Goal: Information Seeking & Learning: Learn about a topic

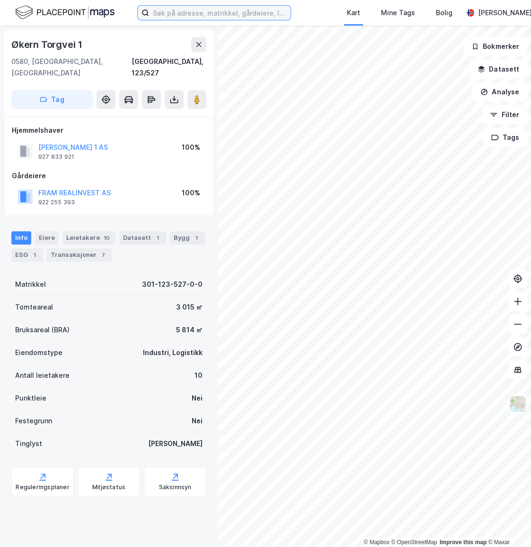
click at [252, 16] on input at bounding box center [220, 13] width 142 height 14
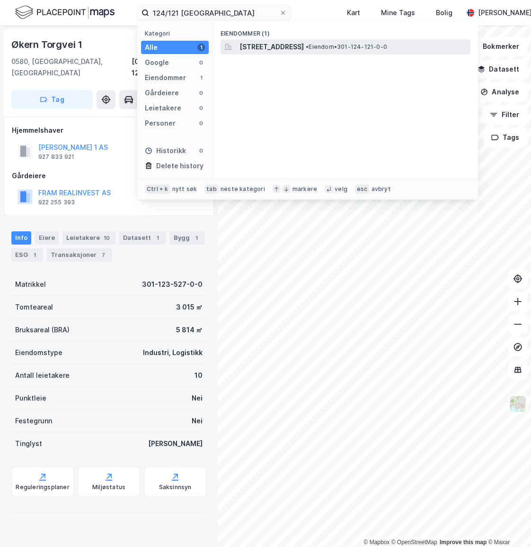
click at [286, 47] on span "[STREET_ADDRESS]" at bounding box center [272, 46] width 64 height 11
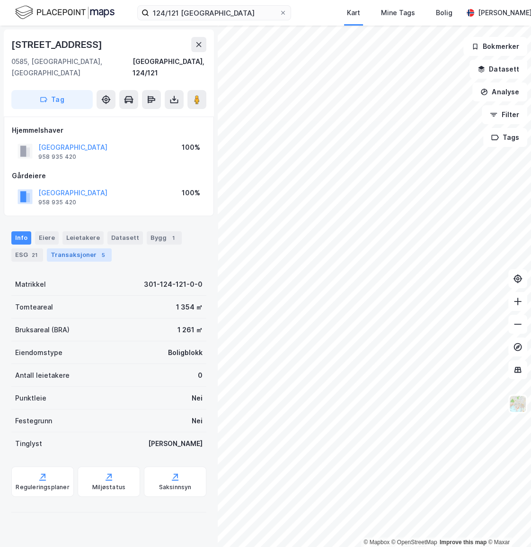
click at [63, 248] on div "Transaksjoner 5" at bounding box center [79, 254] width 65 height 13
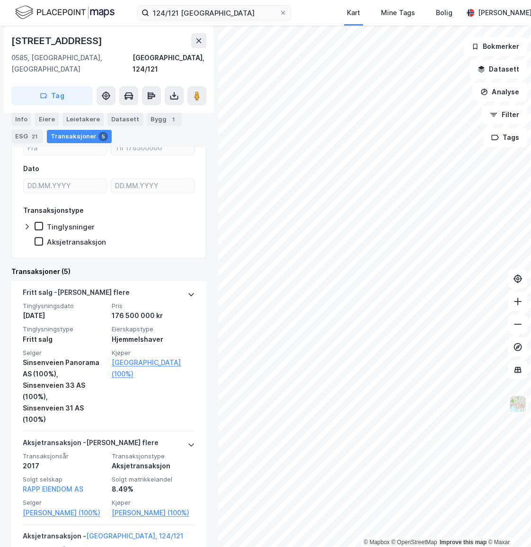
scroll to position [172, 0]
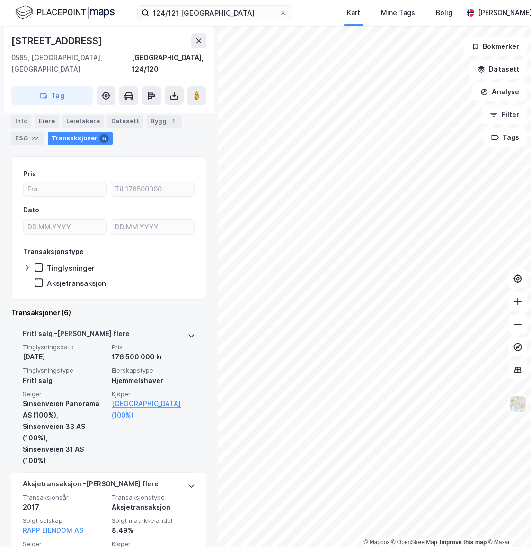
scroll to position [129, 0]
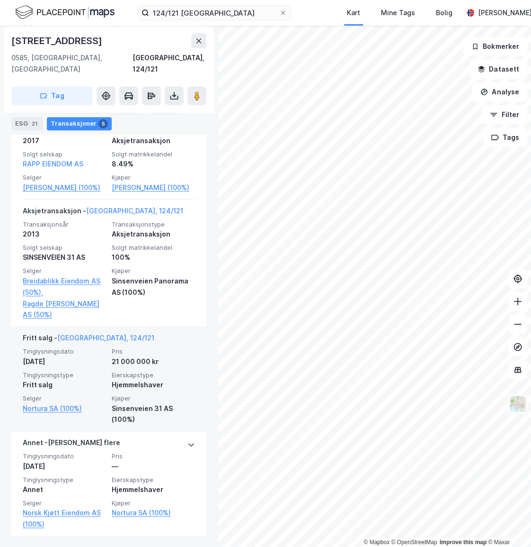
scroll to position [483, 0]
click at [137, 360] on div "21 000 000 kr" at bounding box center [153, 360] width 83 height 11
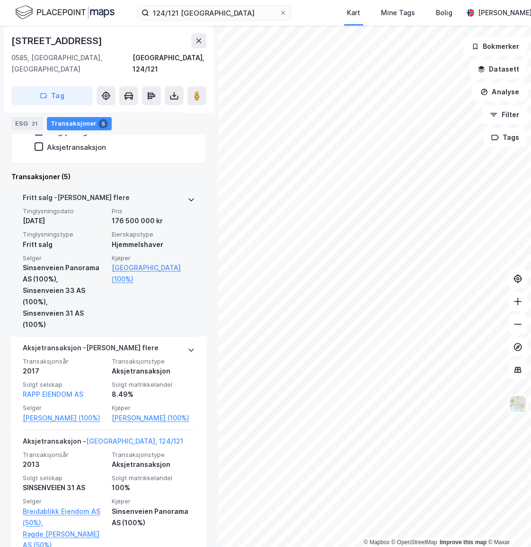
scroll to position [181, 0]
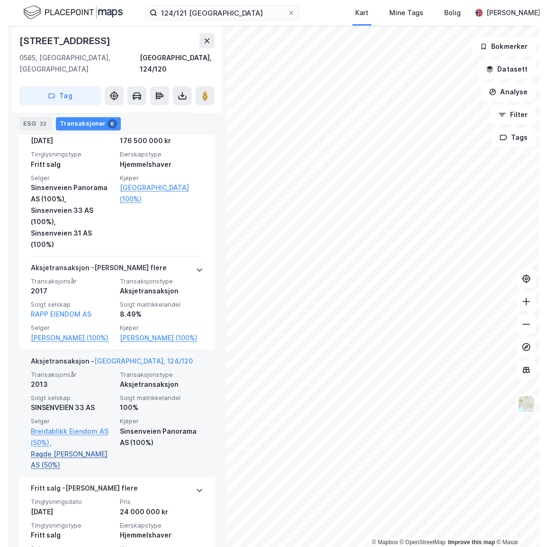
scroll to position [215, 0]
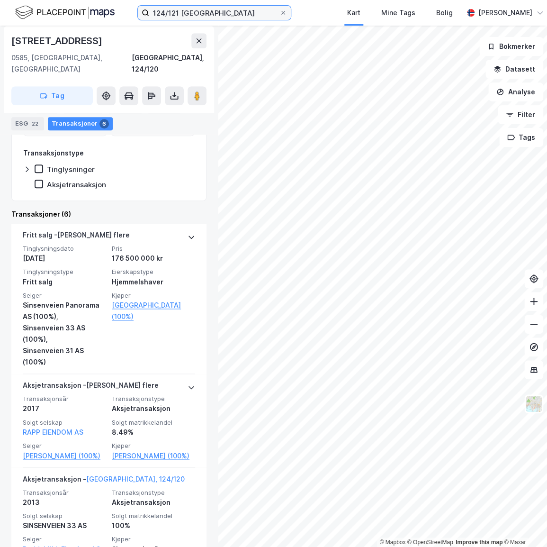
click at [199, 17] on input "124/121 [GEOGRAPHIC_DATA]" at bounding box center [214, 13] width 130 height 14
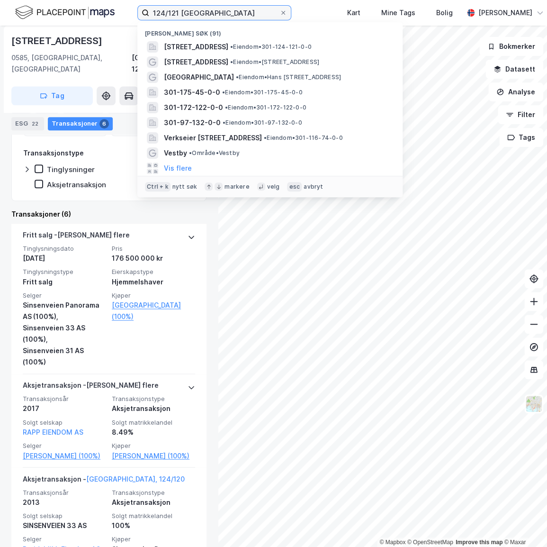
click at [199, 17] on input "124/121 [GEOGRAPHIC_DATA]" at bounding box center [214, 13] width 130 height 14
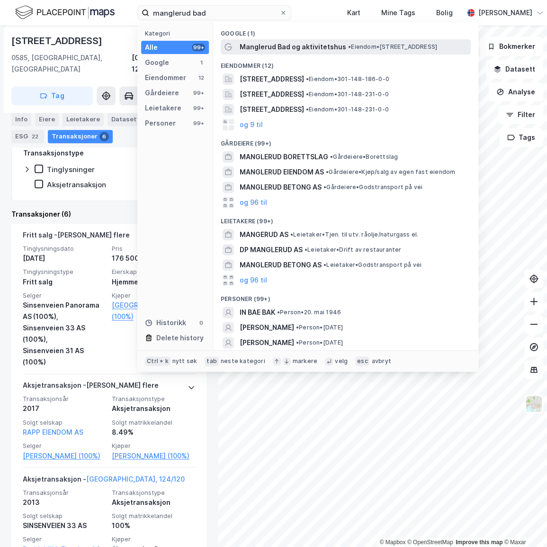
click at [315, 50] on span "Manglerud Bad og aktivitetshus" at bounding box center [293, 46] width 107 height 11
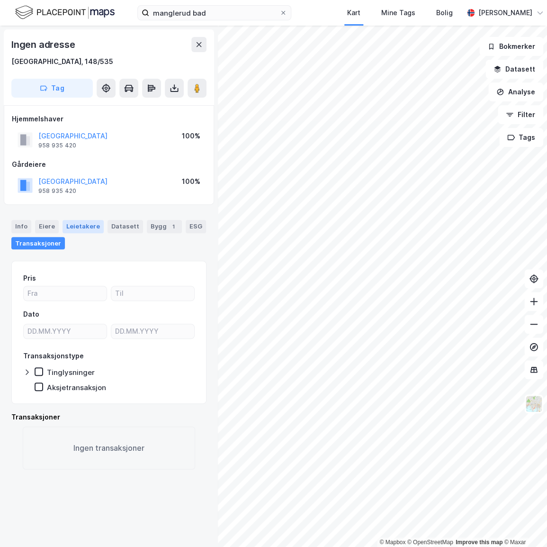
click at [81, 232] on div "Leietakere" at bounding box center [83, 226] width 41 height 13
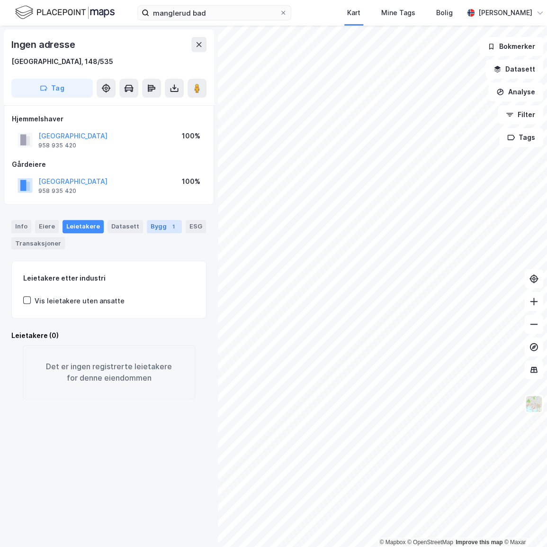
click at [157, 225] on div "Bygg 1" at bounding box center [164, 226] width 35 height 13
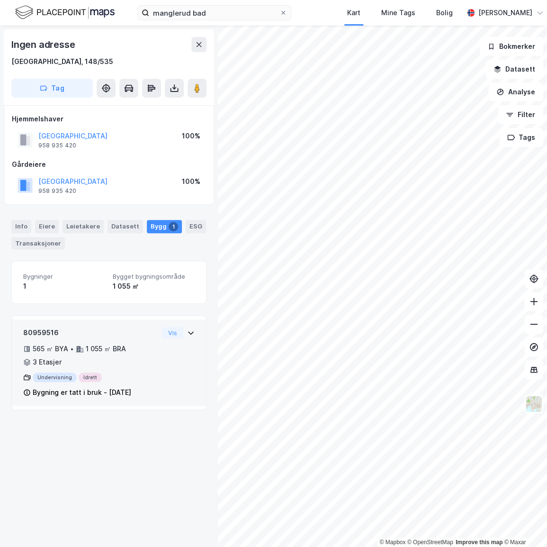
click at [195, 328] on div "80959516 565 ㎡ BYA • 1 055 ㎡ BRA • 3 Etasjer Undervisning Idrett Bygning er tat…" at bounding box center [109, 362] width 194 height 86
click at [192, 331] on div "80959516 565 ㎡ BYA • 1 055 ㎡ BRA • 3 Etasjer Undervisning Idrett Bygning er tat…" at bounding box center [109, 362] width 194 height 86
click at [192, 327] on div "80959516 565 ㎡ BYA • 1 055 ㎡ BRA • 3 Etasjer Undervisning Idrett Bygning er tat…" at bounding box center [109, 362] width 194 height 86
click at [191, 327] on div "80959516 565 ㎡ BYA • 1 055 ㎡ BRA • 3 Etasjer Undervisning Idrett Bygning er tat…" at bounding box center [109, 362] width 194 height 86
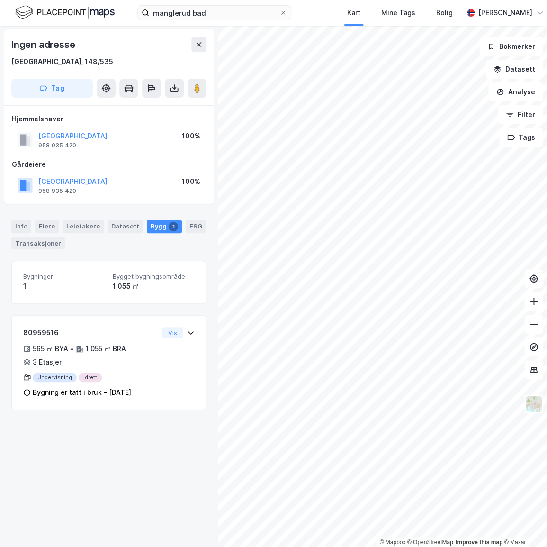
click at [243, 23] on div "manglerud bad Kart Mine Tags Bolig [PERSON_NAME]" at bounding box center [273, 13] width 547 height 26
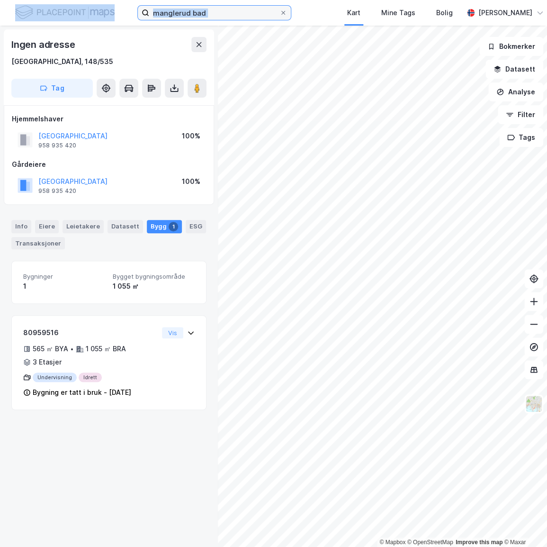
drag, startPoint x: 243, startPoint y: 23, endPoint x: 235, endPoint y: 13, distance: 13.1
click at [235, 13] on input "manglerud bad" at bounding box center [214, 13] width 130 height 14
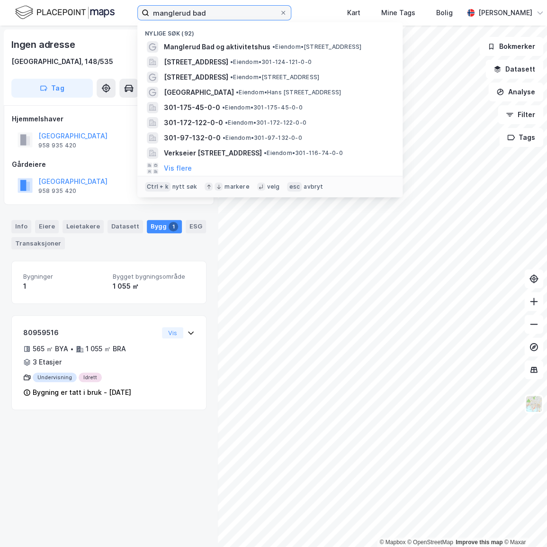
click at [235, 13] on input "manglerud bad" at bounding box center [214, 13] width 130 height 14
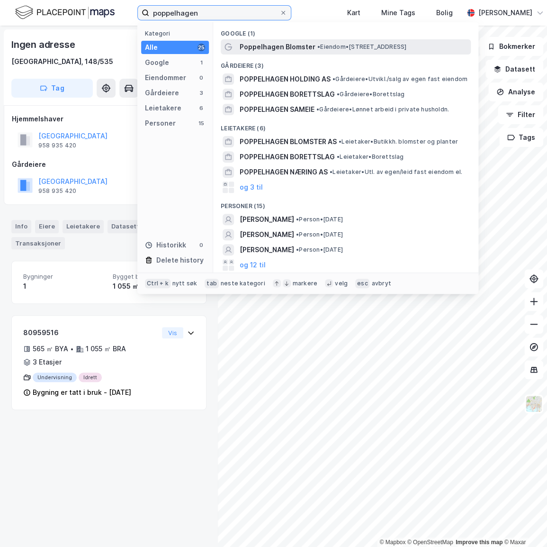
type input "poppelhagen"
click at [289, 49] on span "Poppelhagen Blomster" at bounding box center [278, 46] width 76 height 11
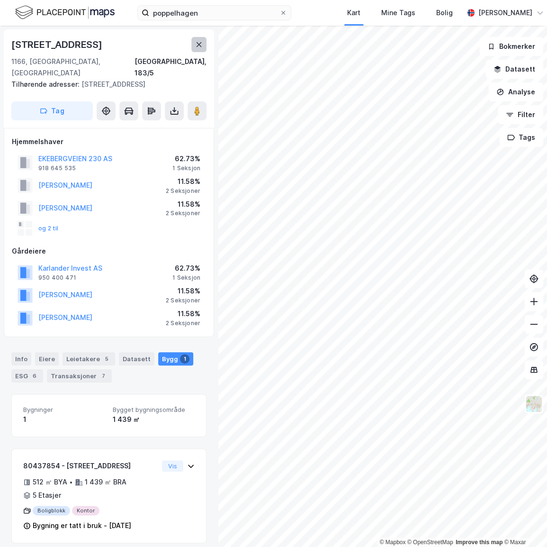
click at [196, 45] on icon at bounding box center [199, 45] width 8 height 8
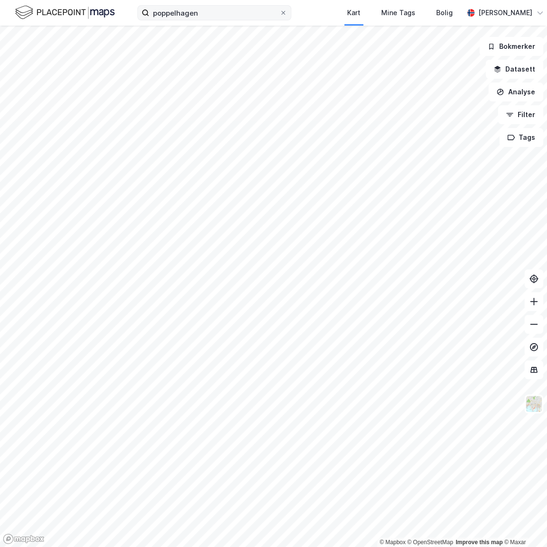
click at [156, 14] on div "poppelhagen Kart Mine Tags Bolig [PERSON_NAME]" at bounding box center [273, 13] width 547 height 26
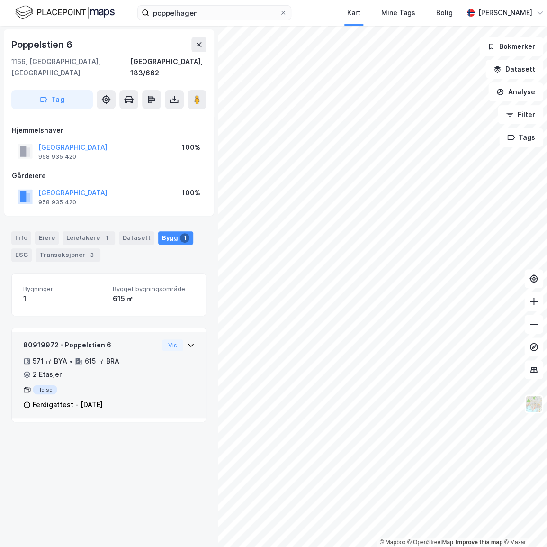
click at [195, 332] on div "80919972 - Poppelstien 6 571 ㎡ BYA • 615 ㎡ BRA • 2 Etasjer Helse Ferdigattest -…" at bounding box center [109, 375] width 194 height 86
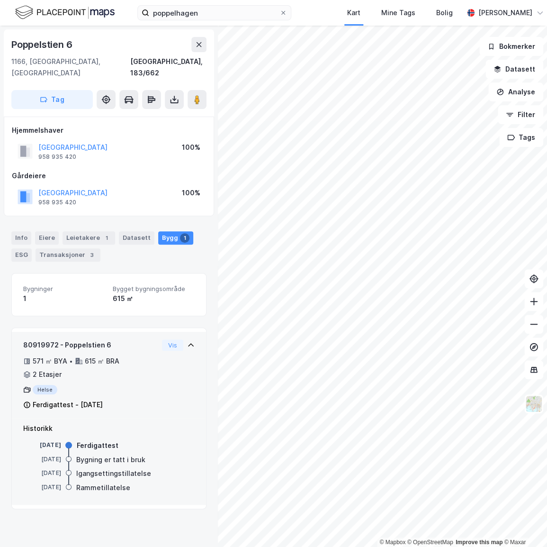
click at [193, 332] on div "80919972 - Poppelstien 6 571 ㎡ BYA • 615 ㎡ BRA • 2 Etasjer Helse Ferdigattest -…" at bounding box center [109, 375] width 194 height 86
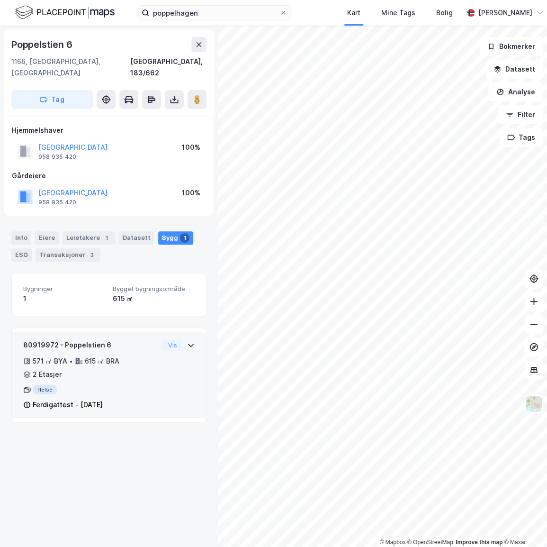
click at [193, 332] on div "80919972 - Poppelstien 6 571 ㎡ BYA • 615 ㎡ BRA • 2 Etasjer Helse Ferdigattest -…" at bounding box center [109, 375] width 194 height 86
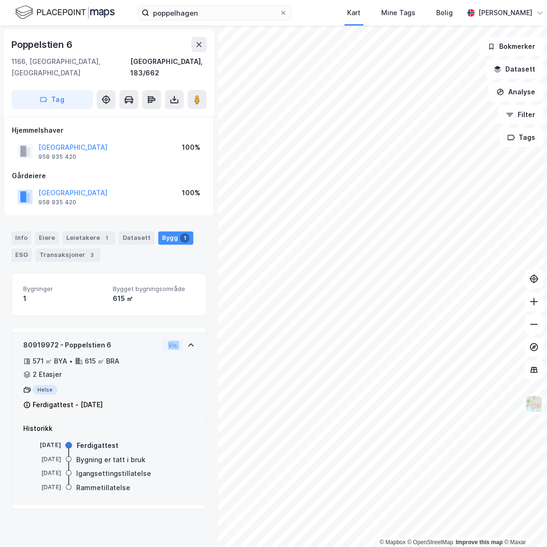
click at [193, 332] on div "80919972 - Poppelstien 6 571 ㎡ BYA • 615 ㎡ BRA • 2 Etasjer Helse Ferdigattest -…" at bounding box center [109, 375] width 194 height 86
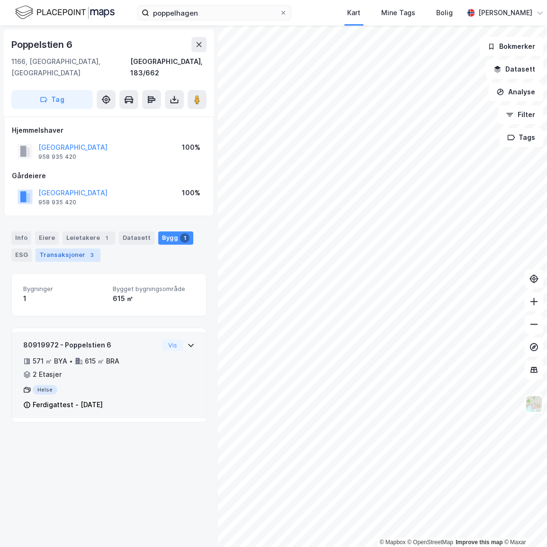
click at [81, 248] on div "Transaksjoner 3" at bounding box center [68, 254] width 65 height 13
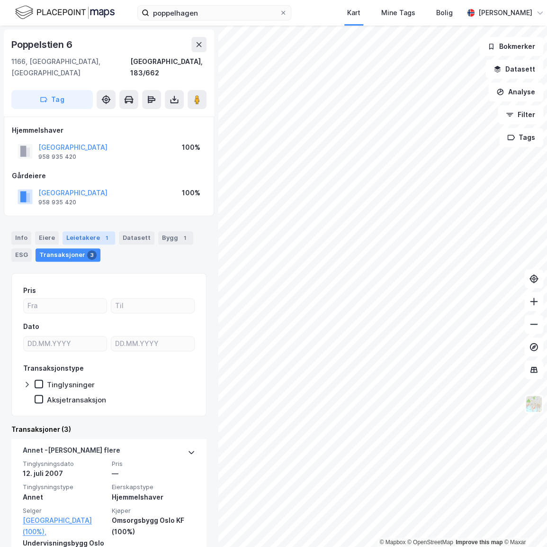
click at [85, 231] on div "Leietakere 1" at bounding box center [89, 237] width 53 height 13
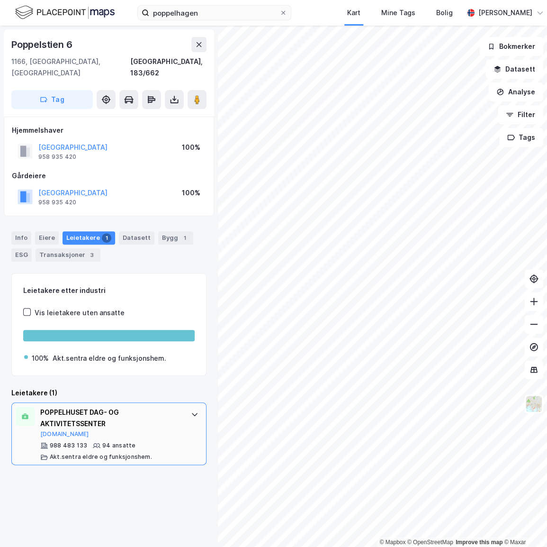
click at [180, 436] on div "POPPELHUSET DAG- OG AKTIVITETSSENTER [DOMAIN_NAME] 988 483 133 94 ansatte Akt.s…" at bounding box center [108, 433] width 195 height 63
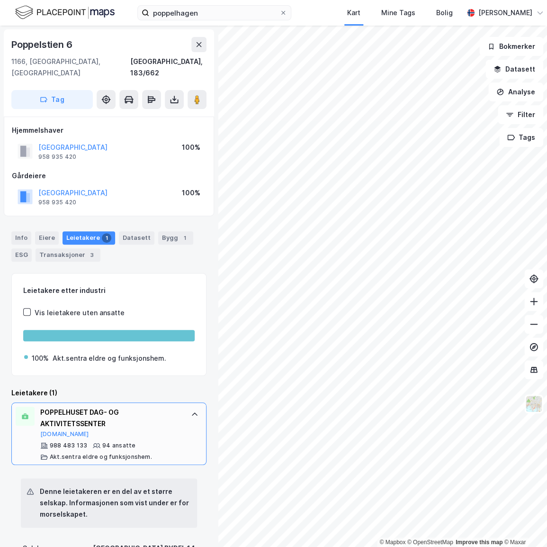
click at [179, 416] on div "POPPELHUSET DAG- OG AKTIVITETSSENTER [DOMAIN_NAME] 988 483 133 94 ansatte Akt.s…" at bounding box center [108, 433] width 195 height 63
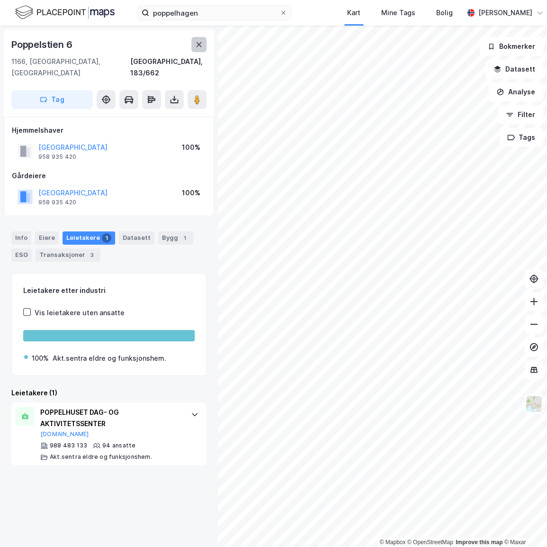
click at [202, 45] on icon at bounding box center [199, 45] width 8 height 8
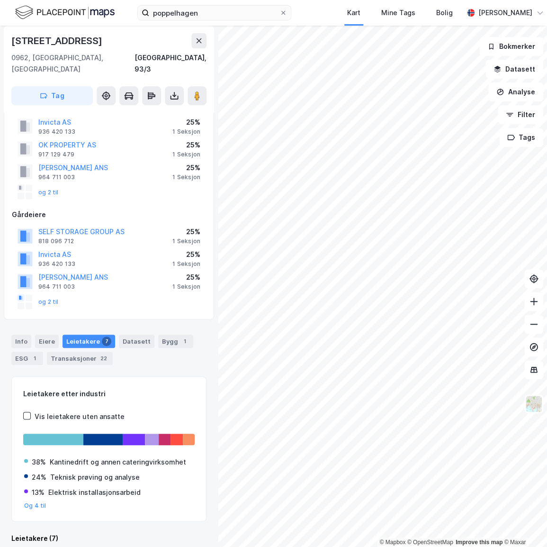
scroll to position [26, 0]
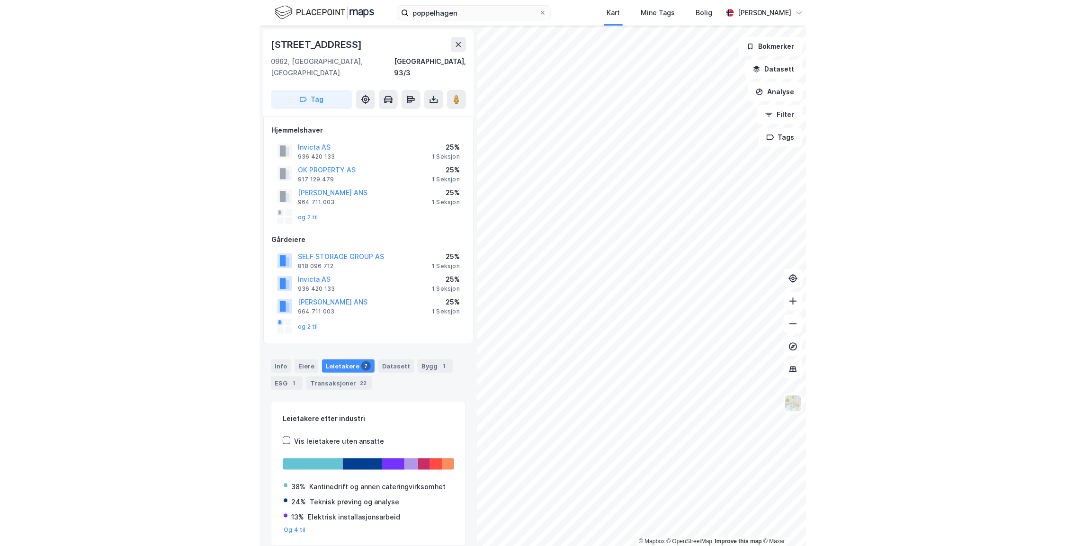
scroll to position [1, 0]
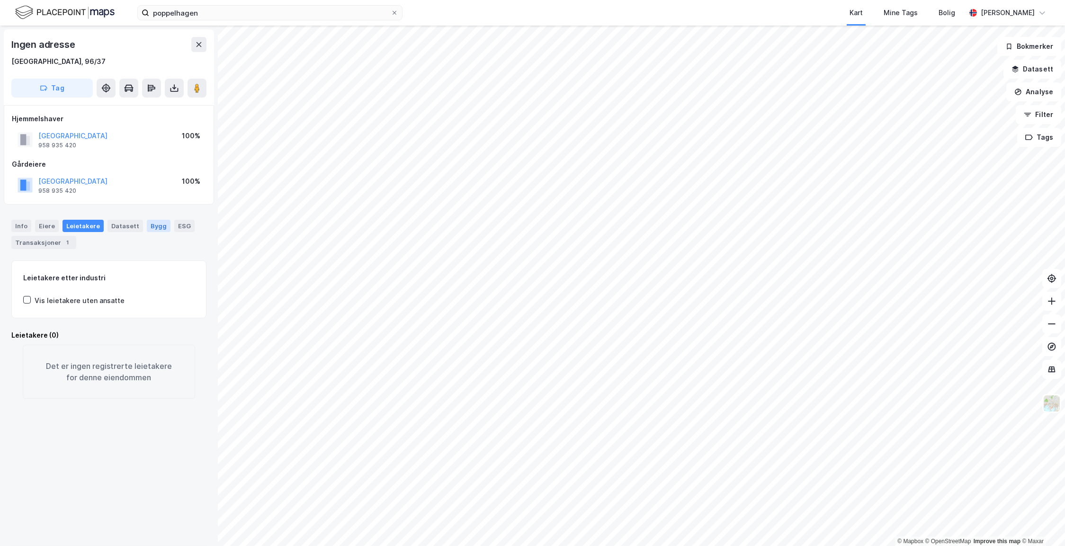
click at [153, 228] on div "Bygg" at bounding box center [159, 226] width 24 height 12
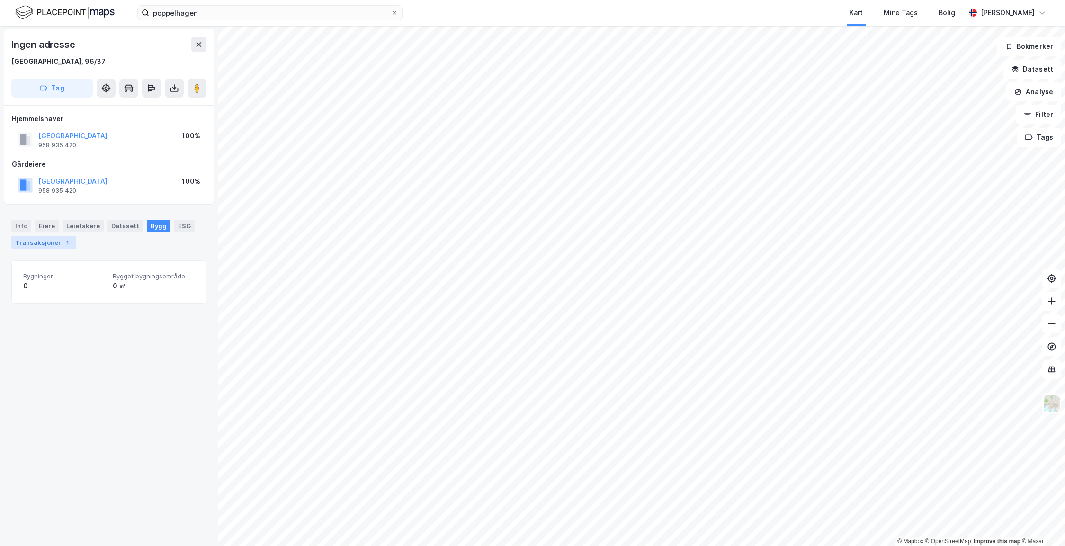
click at [32, 240] on div "Transaksjoner 1" at bounding box center [43, 242] width 65 height 13
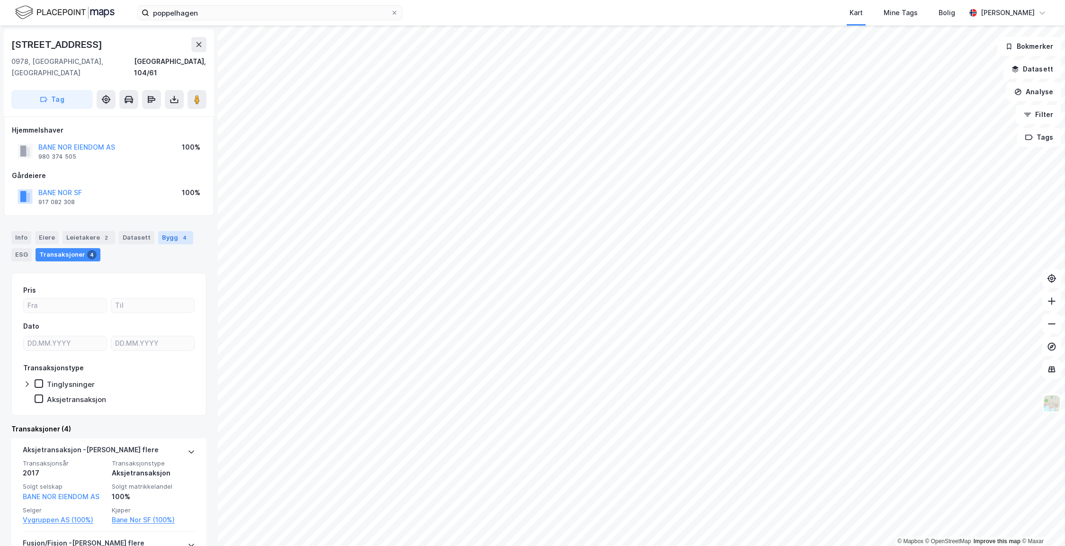
click at [166, 231] on div "Bygg 4" at bounding box center [175, 237] width 35 height 13
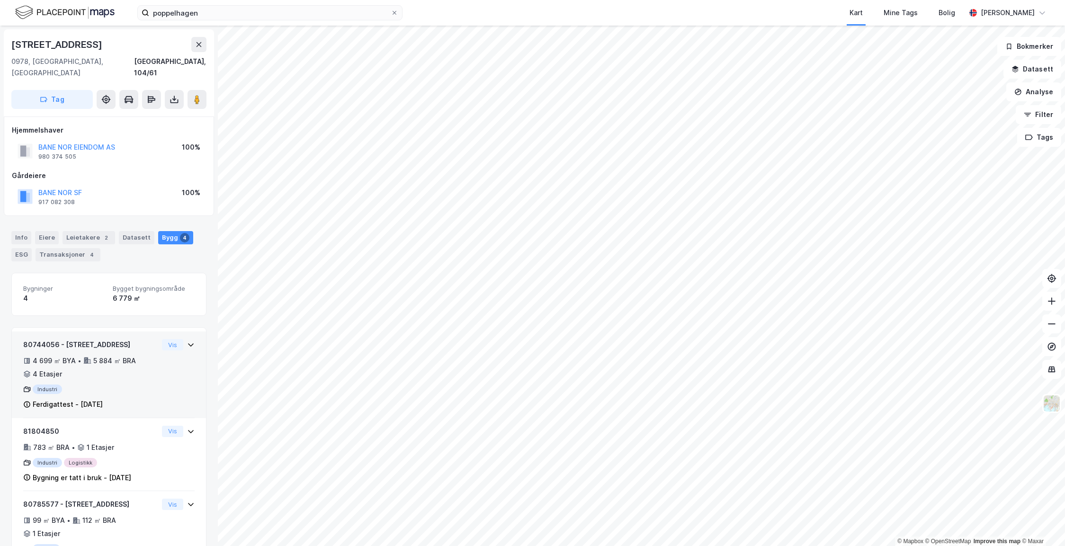
click at [126, 355] on div "5 884 ㎡ BRA" at bounding box center [114, 360] width 43 height 11
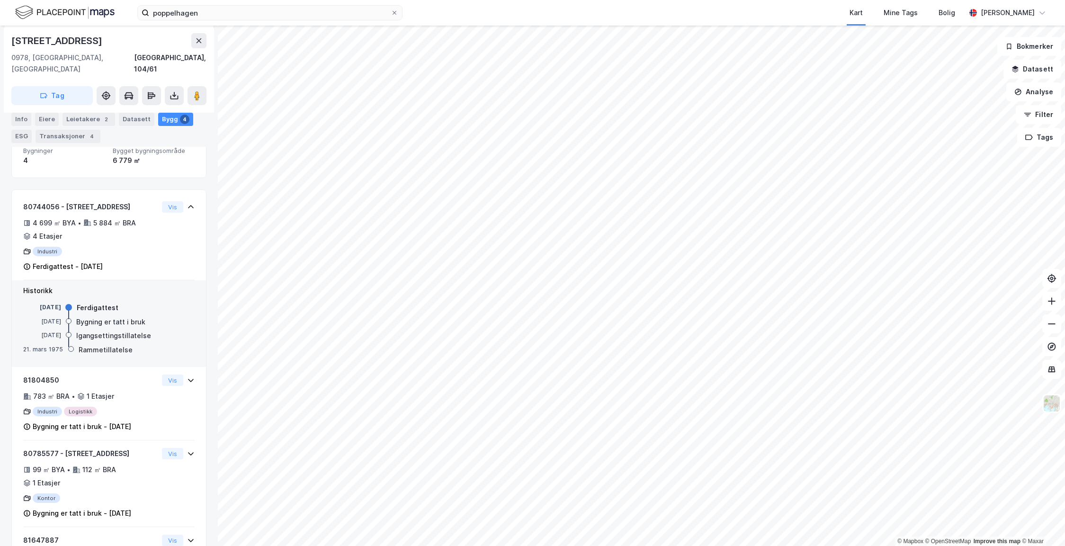
scroll to position [52, 0]
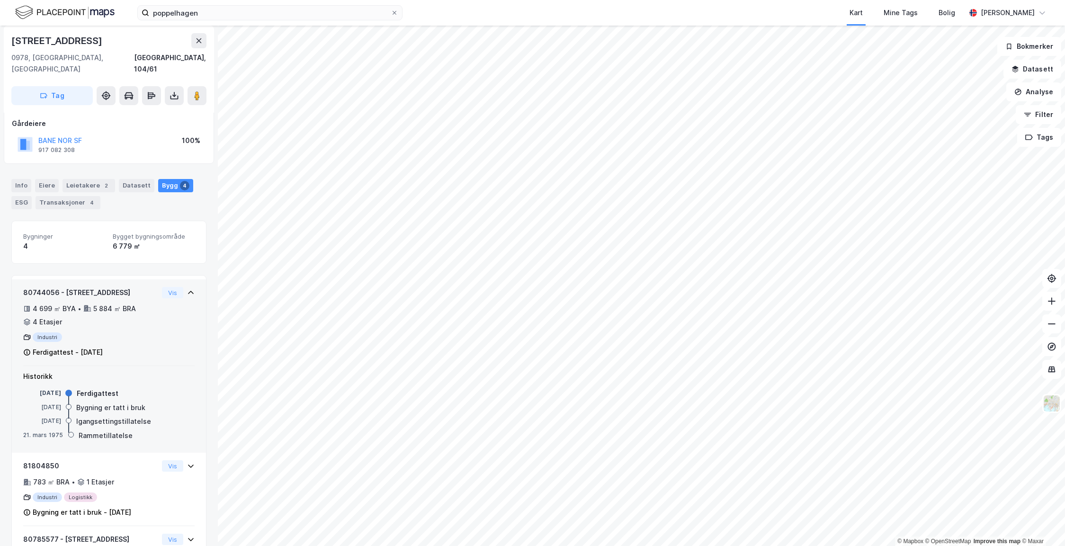
click at [180, 287] on div "Vis" at bounding box center [178, 292] width 33 height 11
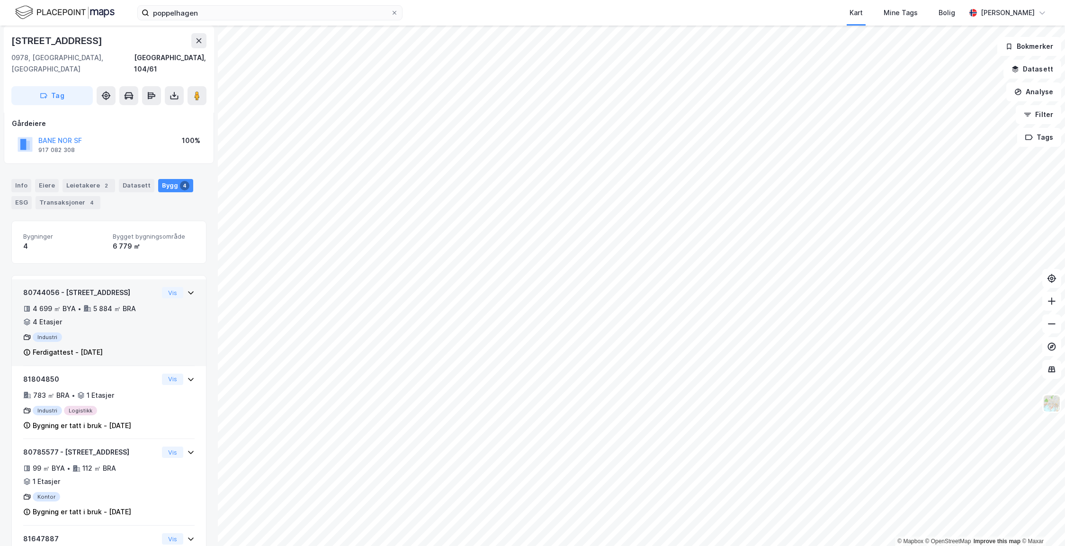
click at [98, 306] on div "4 699 ㎡ BYA • 5 884 ㎡ BRA • 4 Etasjer" at bounding box center [90, 315] width 135 height 25
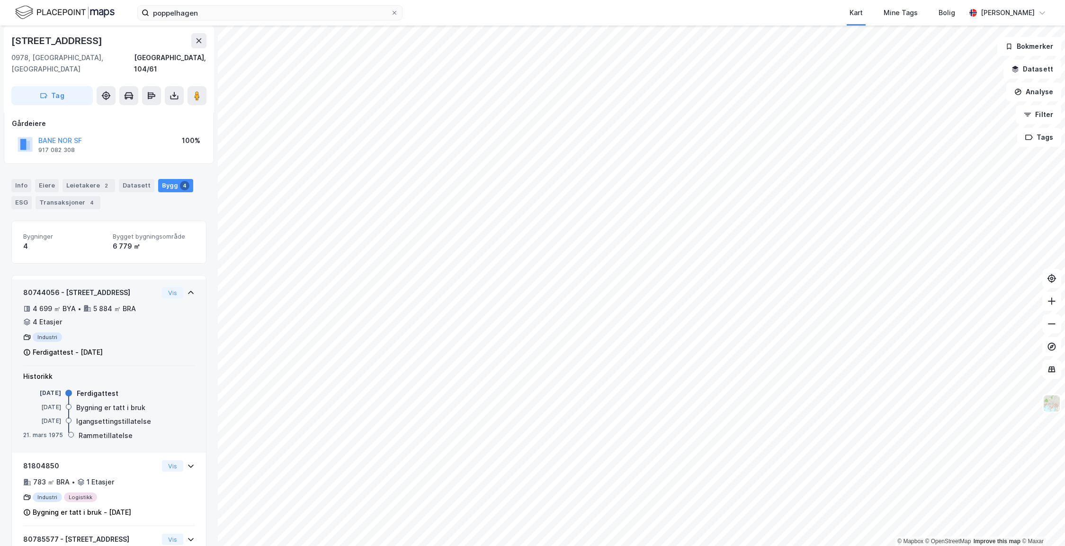
click at [189, 281] on div "80744056 - Ringnesveien 50 4 699 ㎡ BYA • 5 884 ㎡ BRA • 4 Etasjer Industri Ferdi…" at bounding box center [109, 322] width 194 height 87
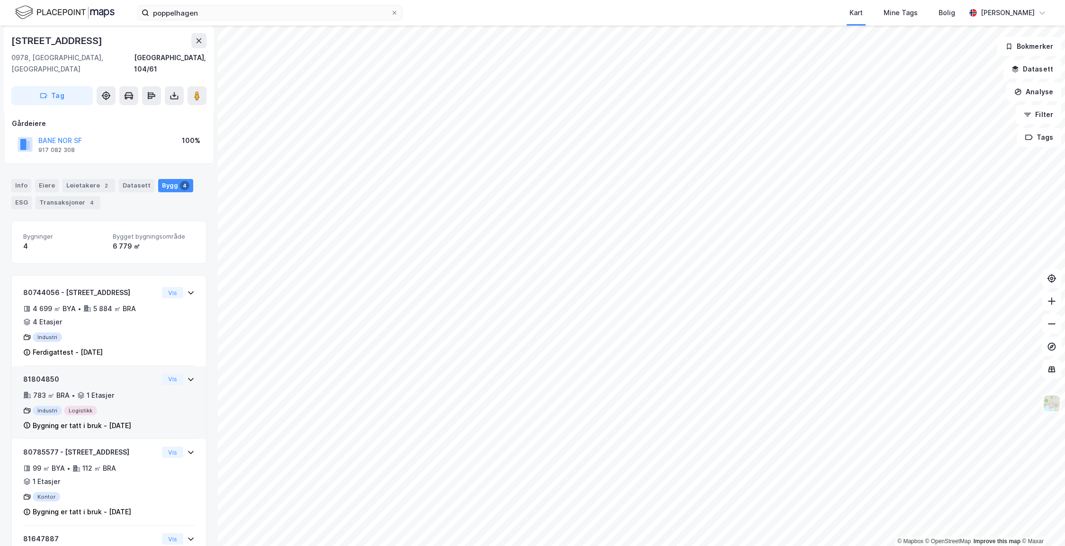
click at [96, 390] on div "1 Etasjer" at bounding box center [100, 395] width 27 height 11
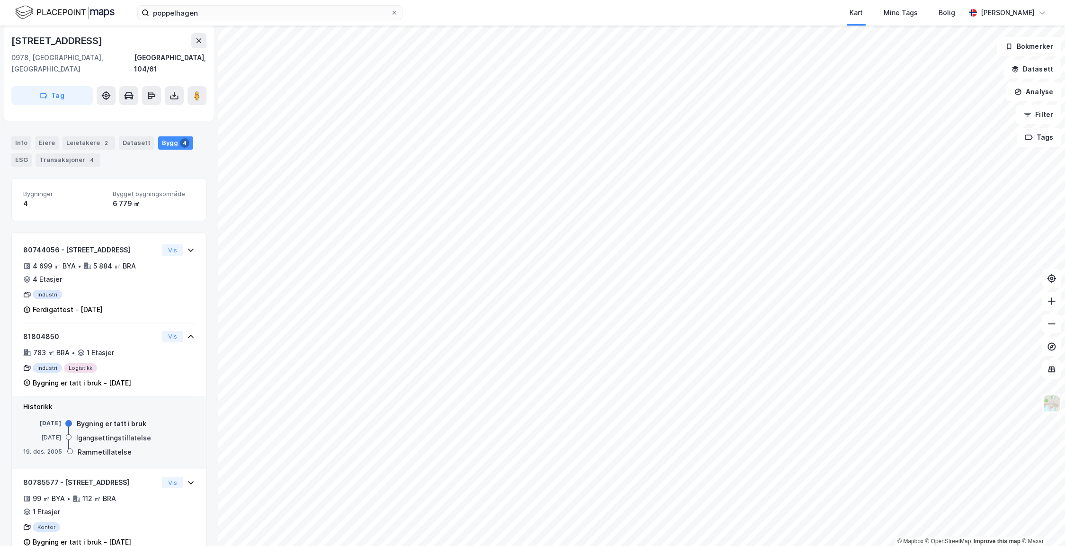
scroll to position [167, 0]
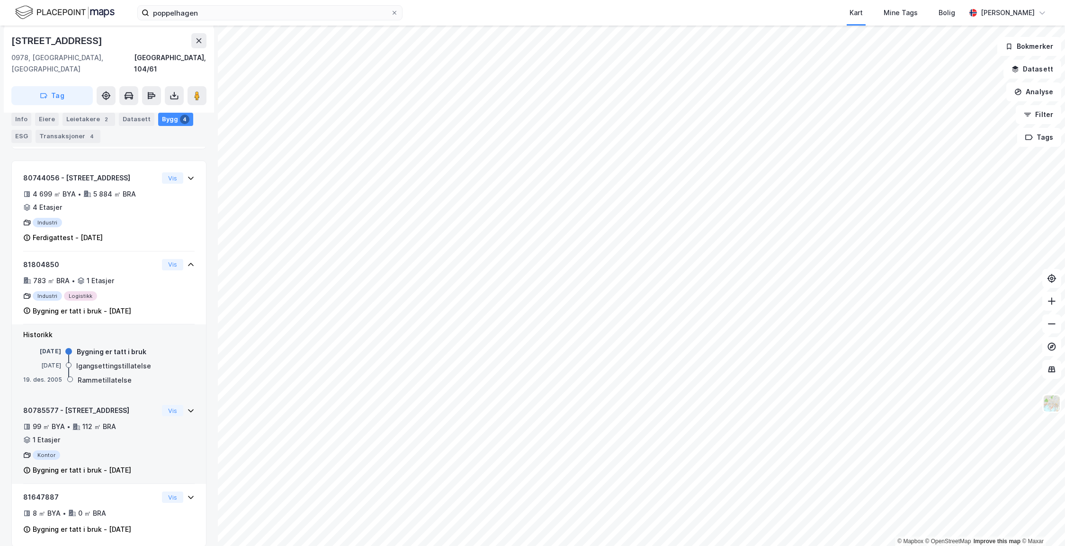
click at [128, 450] on div "Kontor" at bounding box center [90, 454] width 135 height 9
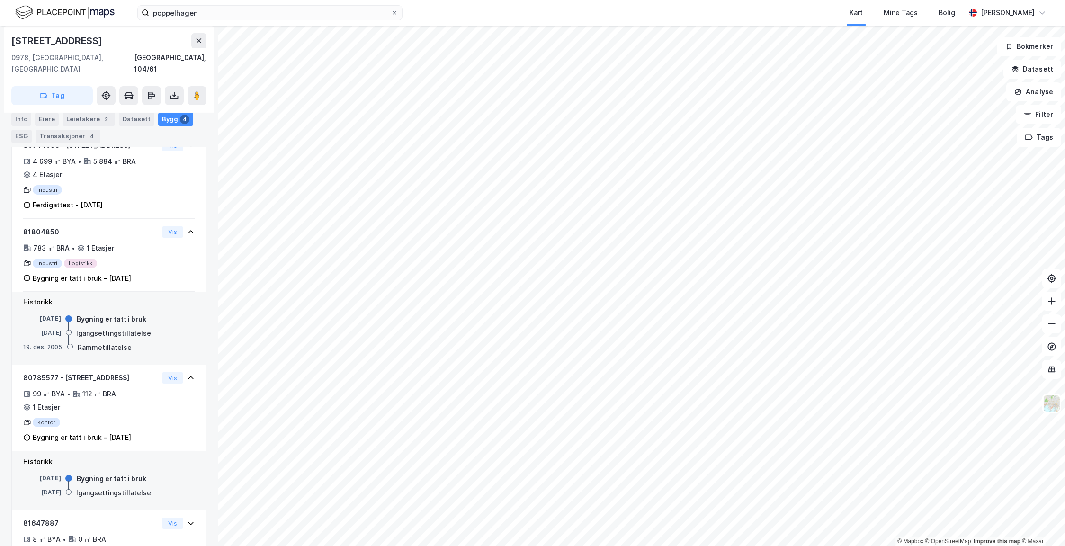
scroll to position [225, 0]
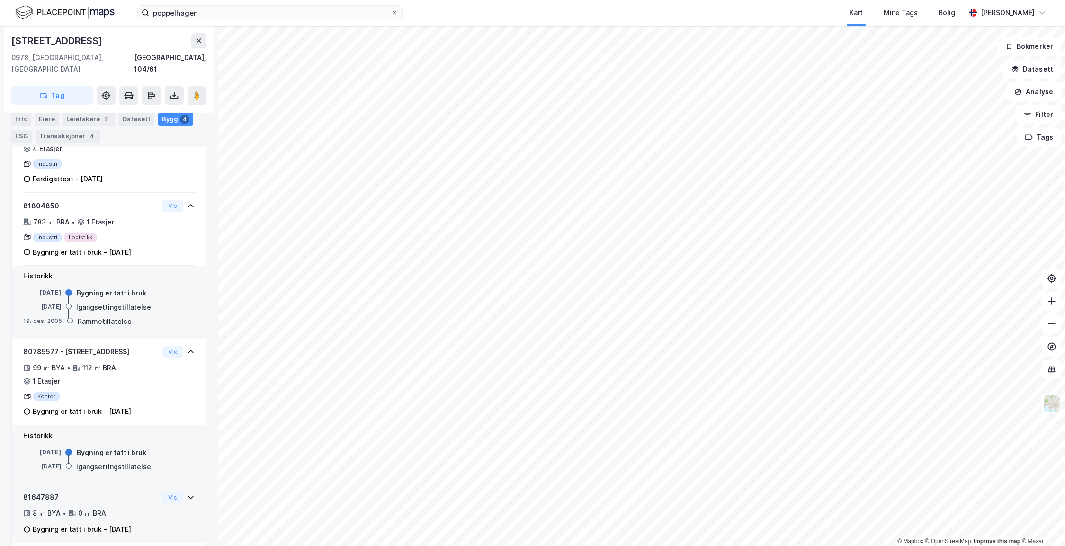
click at [95, 508] on div "0 ㎡ BRA" at bounding box center [92, 513] width 28 height 11
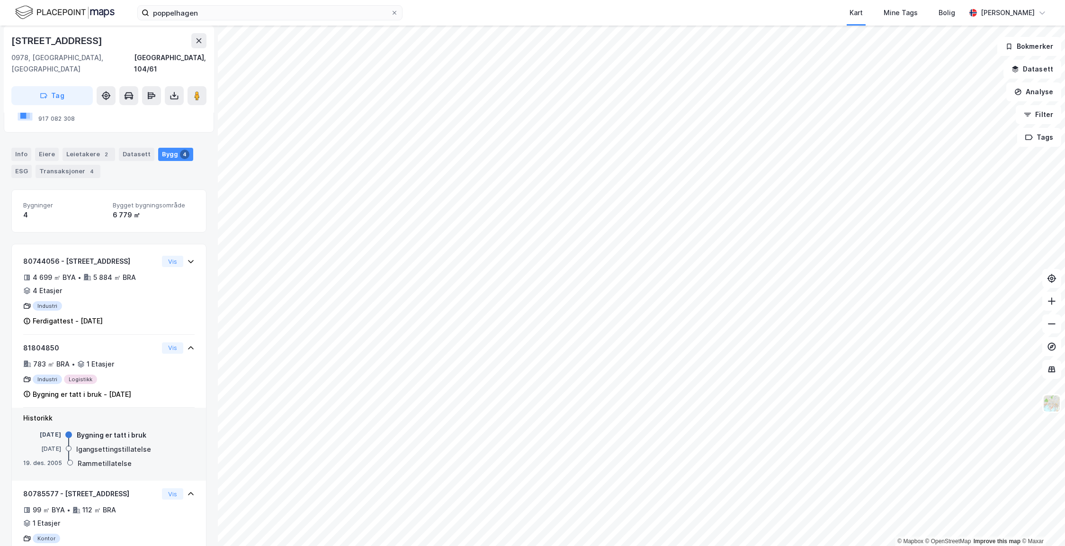
scroll to position [77, 0]
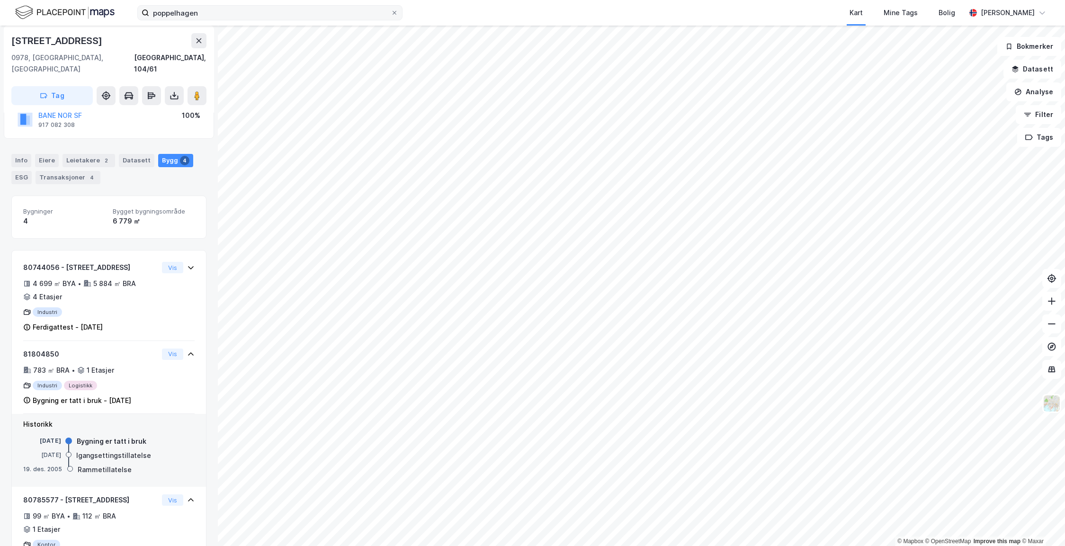
drag, startPoint x: 396, startPoint y: 15, endPoint x: 382, endPoint y: 16, distance: 13.7
click at [396, 16] on div at bounding box center [395, 13] width 6 height 8
click at [391, 16] on input "poppelhagen" at bounding box center [270, 13] width 242 height 14
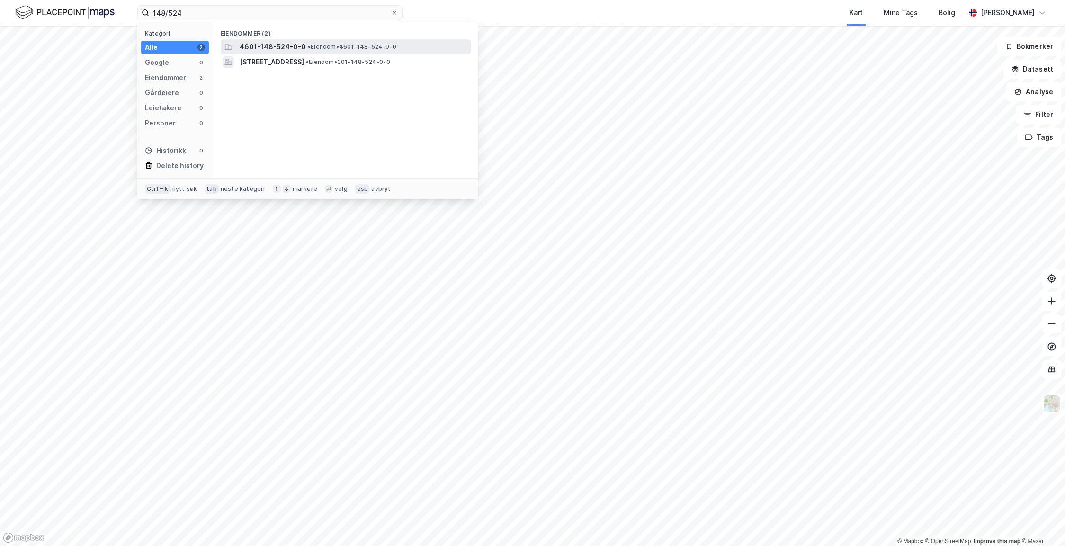
click at [326, 51] on div "4601-148-524-0-0 • Eiendom • 4601-148-524-0-0" at bounding box center [354, 46] width 229 height 11
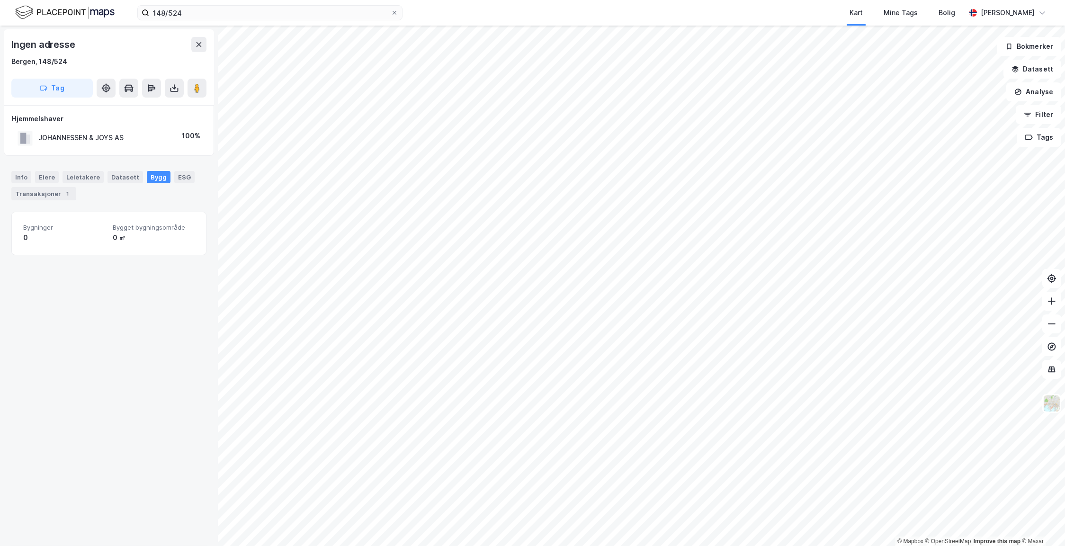
click at [278, 4] on div "148/524 Kart Mine Tags Bolig [PERSON_NAME]" at bounding box center [532, 13] width 1065 height 26
click at [278, 14] on input "148/524" at bounding box center [270, 13] width 242 height 14
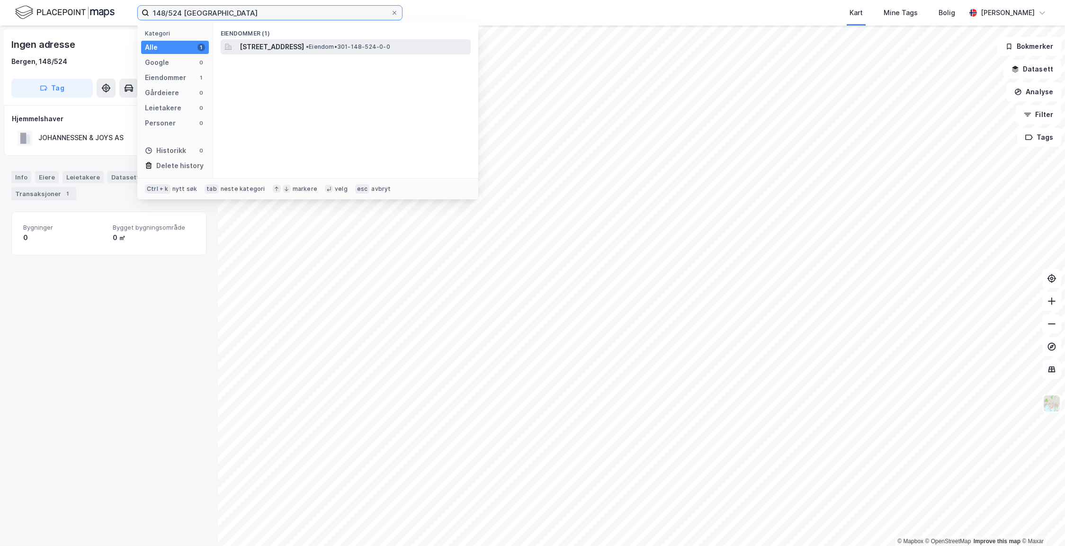
type input "148/524 [GEOGRAPHIC_DATA]"
click at [288, 52] on span "[STREET_ADDRESS]" at bounding box center [272, 46] width 64 height 11
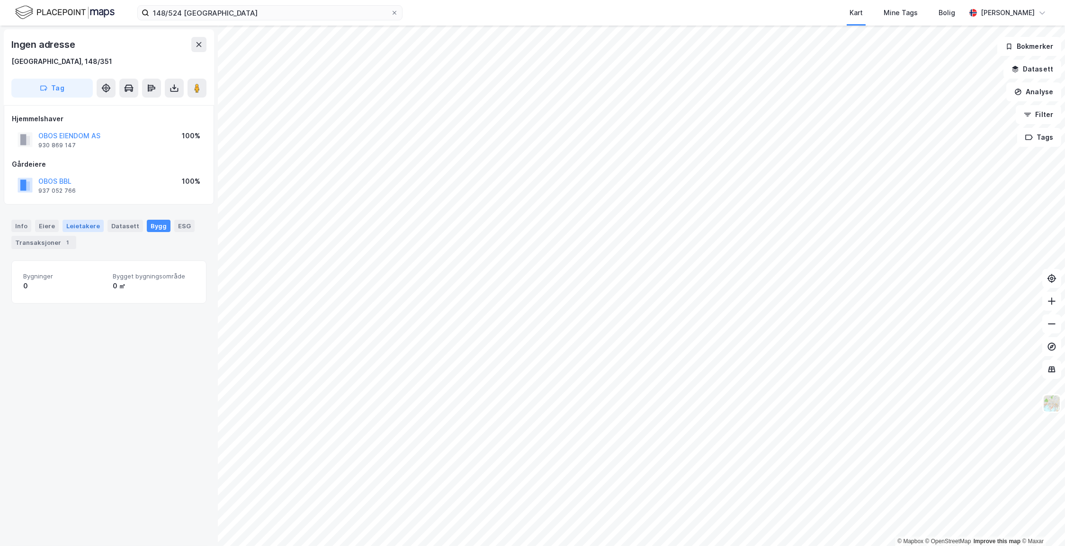
click at [74, 227] on div "Leietakere" at bounding box center [83, 226] width 41 height 12
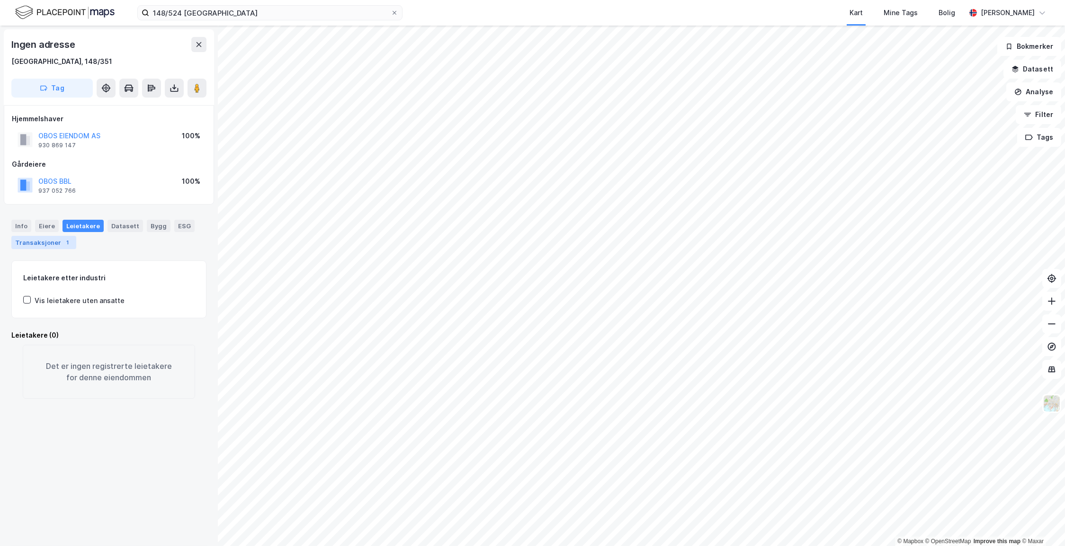
click at [63, 238] on div "1" at bounding box center [67, 242] width 9 height 9
